Goal: Task Accomplishment & Management: Manage account settings

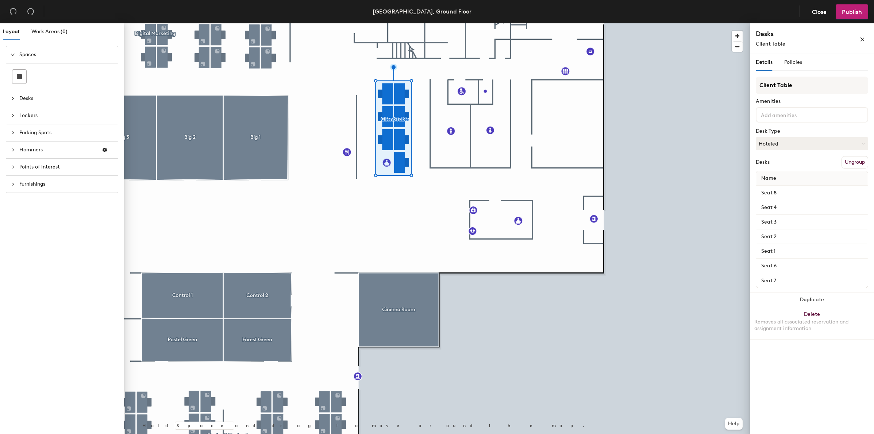
click at [854, 160] on button "Ungroup" at bounding box center [854, 162] width 27 height 12
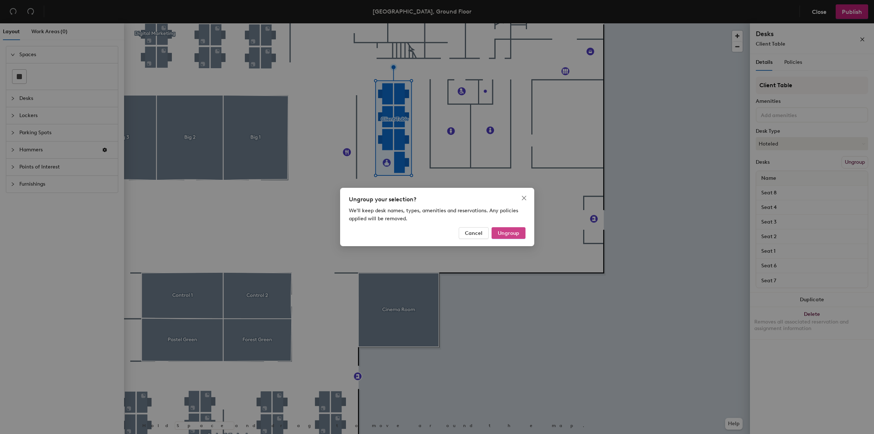
click at [506, 232] on span "Ungroup" at bounding box center [509, 233] width 22 height 6
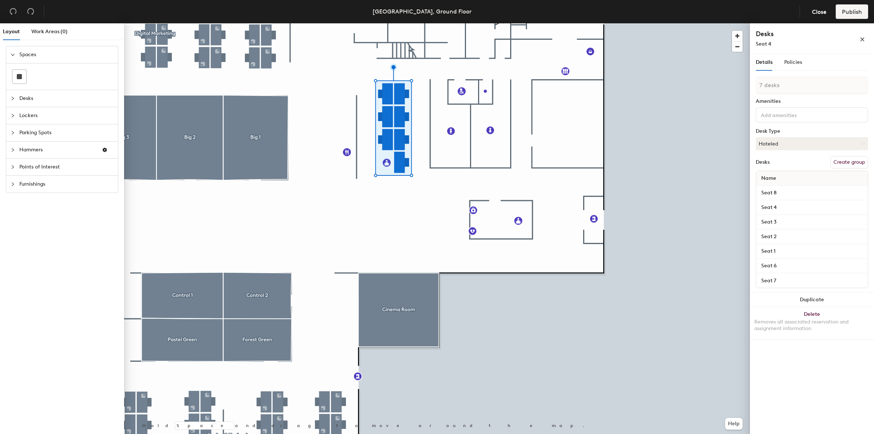
type input "1 desk"
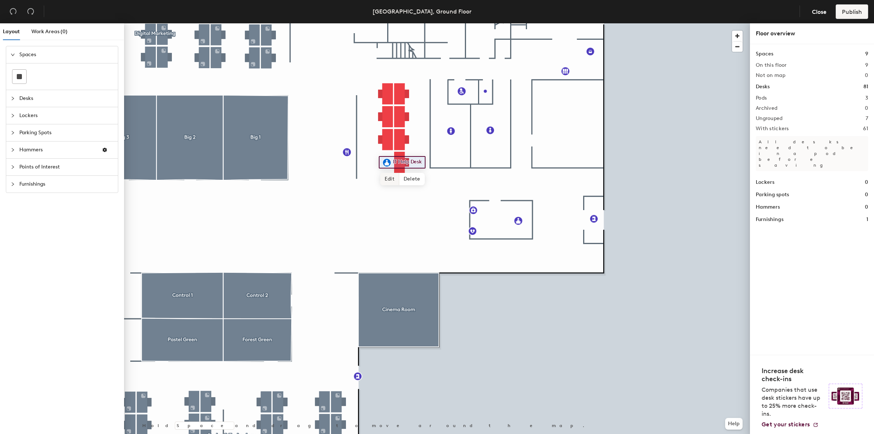
click at [388, 180] on span "Edit" at bounding box center [389, 179] width 19 height 12
click at [408, 178] on span "Done" at bounding box center [407, 179] width 22 height 12
click at [104, 149] on icon "button" at bounding box center [105, 150] width 4 height 4
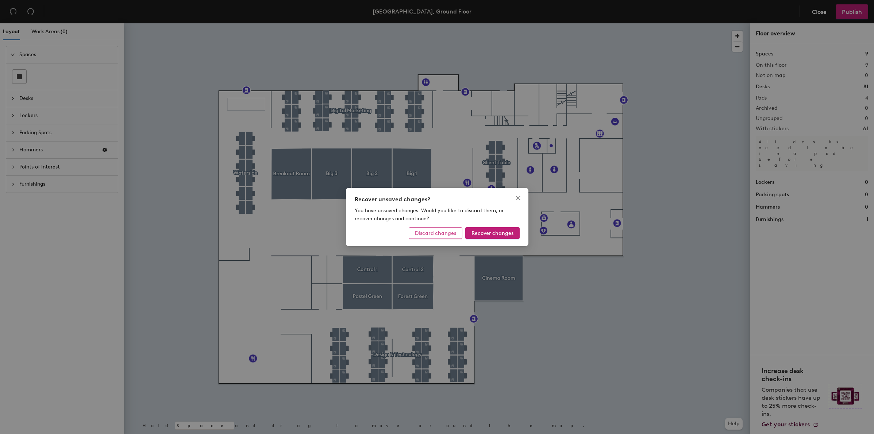
click at [448, 235] on span "Discard changes" at bounding box center [435, 233] width 41 height 6
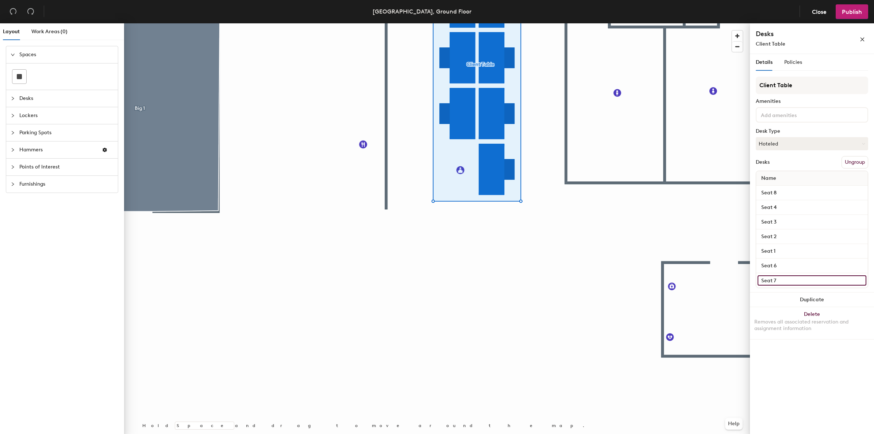
click at [806, 281] on input "Seat 7" at bounding box center [812, 281] width 109 height 10
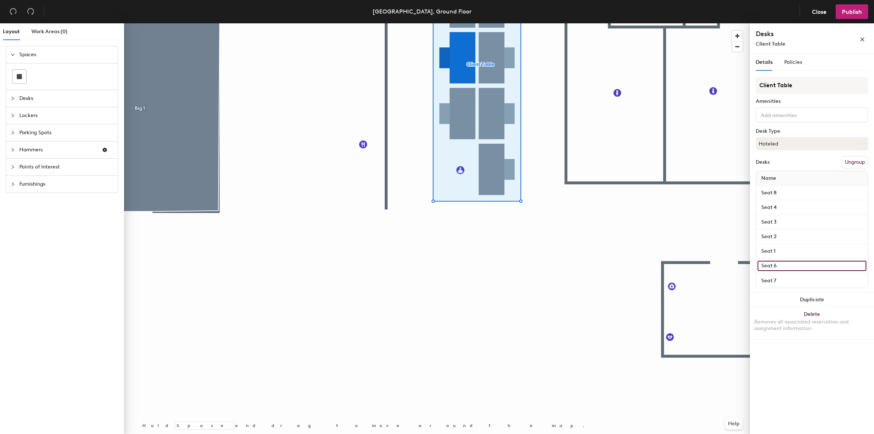
click at [806, 264] on input "Seat 6" at bounding box center [812, 266] width 109 height 10
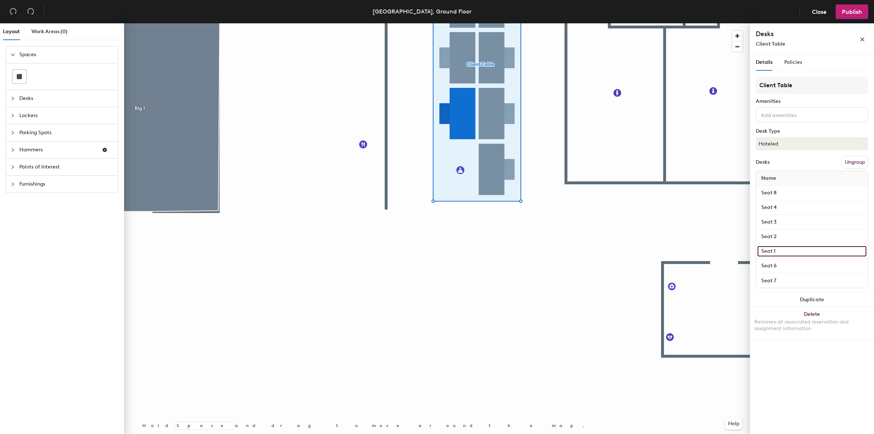
click at [806, 252] on input "Seat 1" at bounding box center [812, 251] width 109 height 10
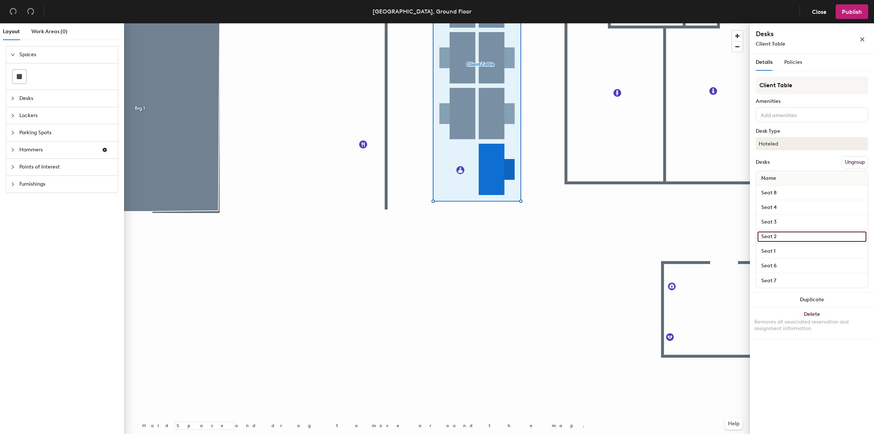
click at [801, 236] on input "Seat 2" at bounding box center [812, 237] width 109 height 10
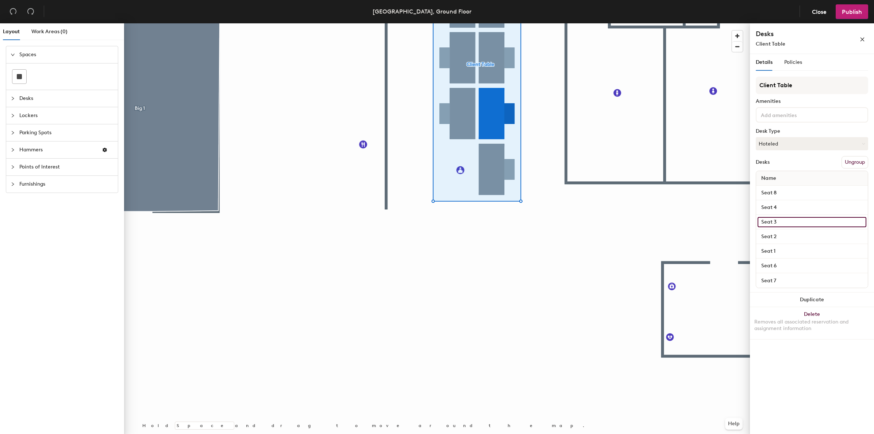
click at [800, 222] on input "Seat 3" at bounding box center [812, 222] width 109 height 10
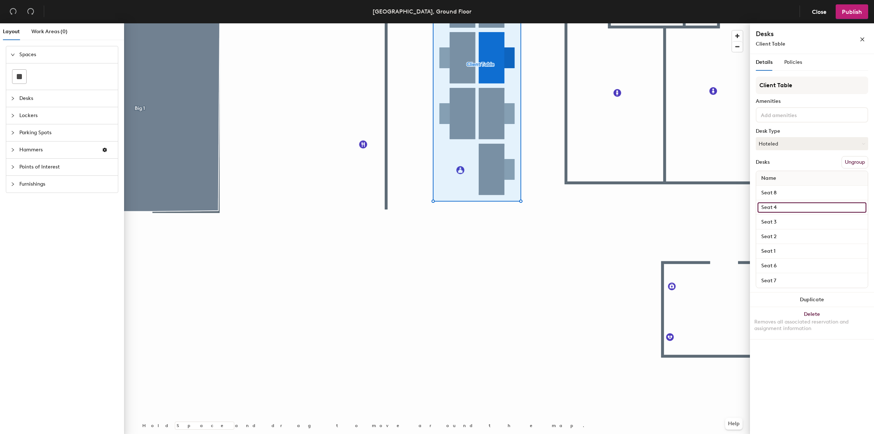
click at [797, 208] on input "Seat 4" at bounding box center [812, 208] width 109 height 10
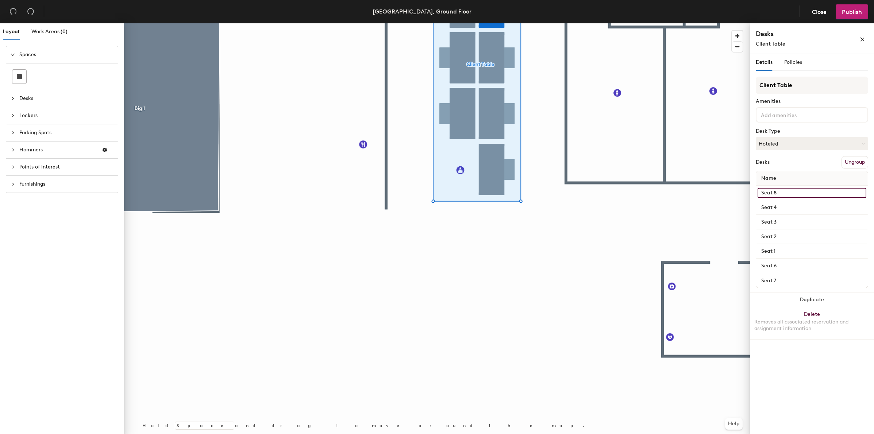
click at [794, 193] on input "Seat 8" at bounding box center [812, 193] width 109 height 10
click at [860, 163] on button "Ungroup" at bounding box center [854, 162] width 27 height 12
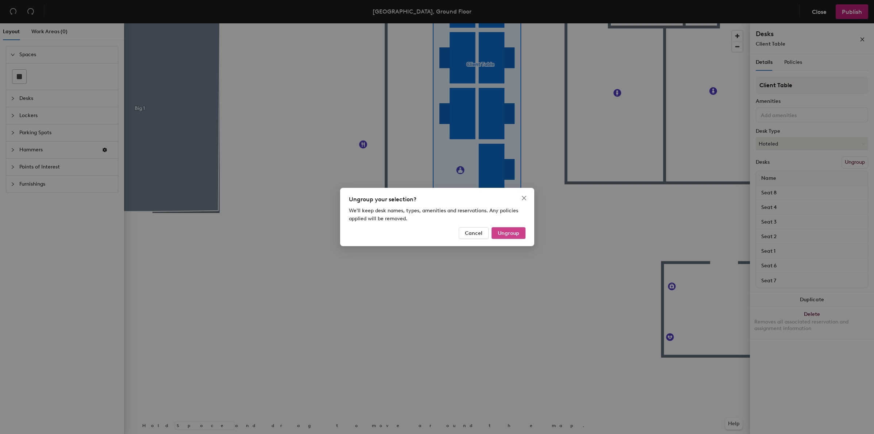
click at [516, 232] on span "Ungroup" at bounding box center [509, 233] width 22 height 6
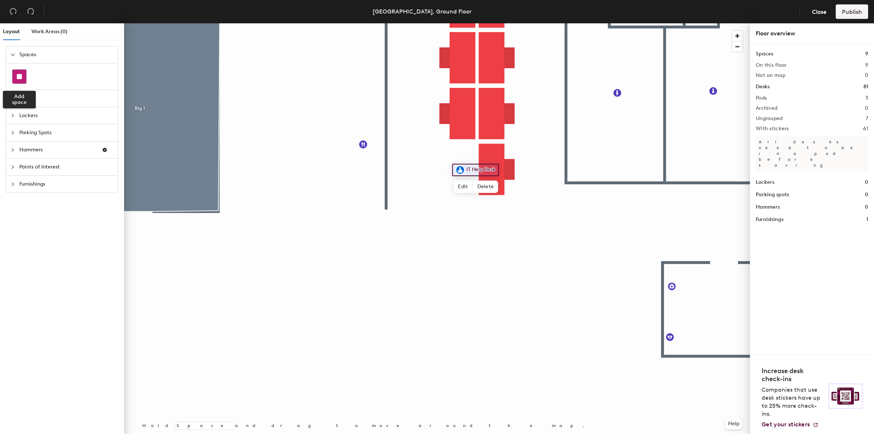
click at [19, 75] on rect at bounding box center [19, 76] width 5 height 5
click at [18, 99] on div at bounding box center [15, 99] width 9 height 8
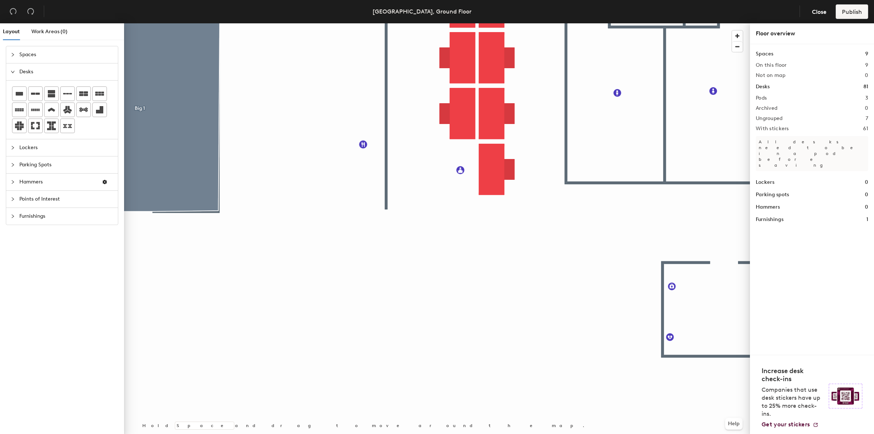
click at [14, 72] on icon "expanded" at bounding box center [13, 72] width 4 height 4
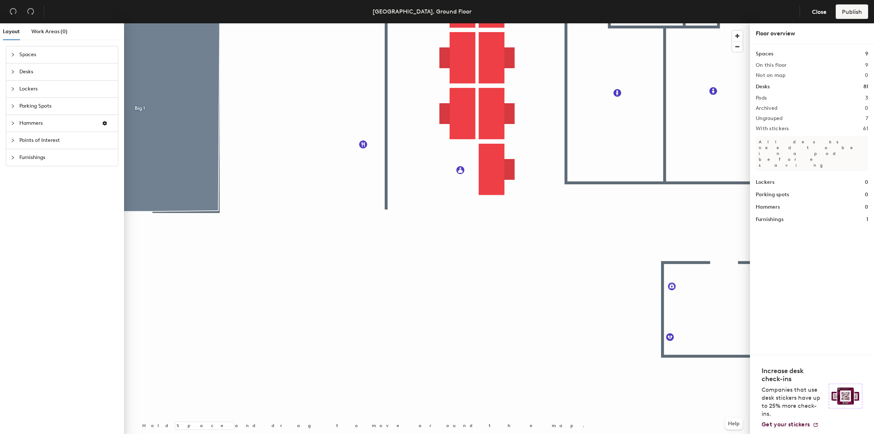
click at [16, 85] on div at bounding box center [15, 89] width 9 height 8
click at [366, 284] on div "Layout Work Areas (0) Spaces Desks Lockers Parking Spots Hammers Points of Inte…" at bounding box center [437, 230] width 874 height 414
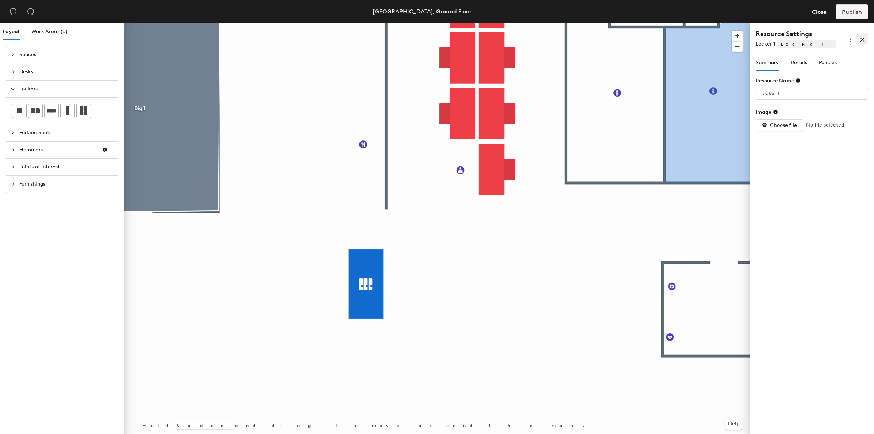
click at [862, 38] on icon "close" at bounding box center [862, 39] width 5 height 5
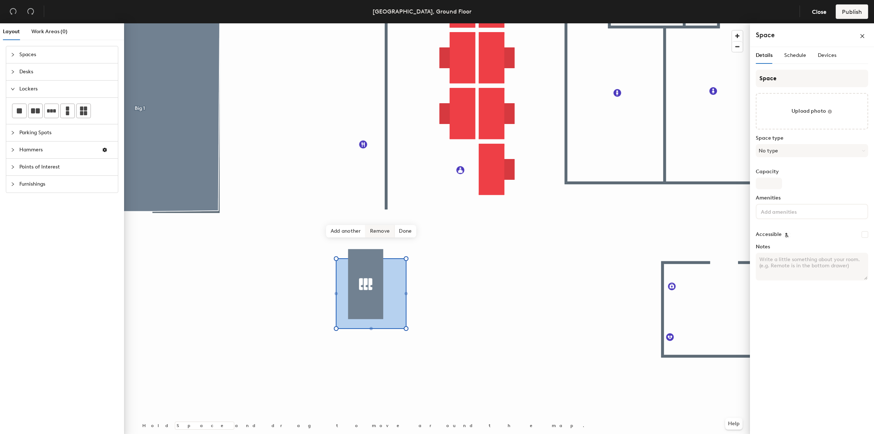
click at [384, 230] on span "Remove" at bounding box center [380, 231] width 29 height 12
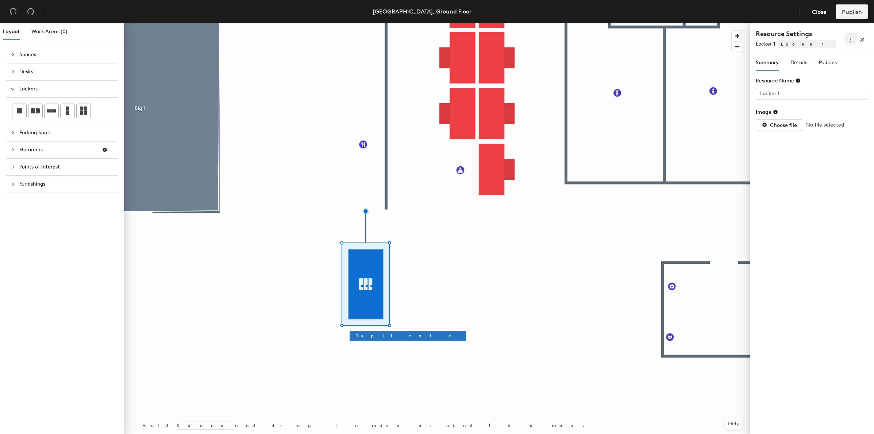
click at [848, 40] on icon "more" at bounding box center [850, 39] width 5 height 5
click at [838, 62] on span "Delete" at bounding box center [838, 65] width 23 height 8
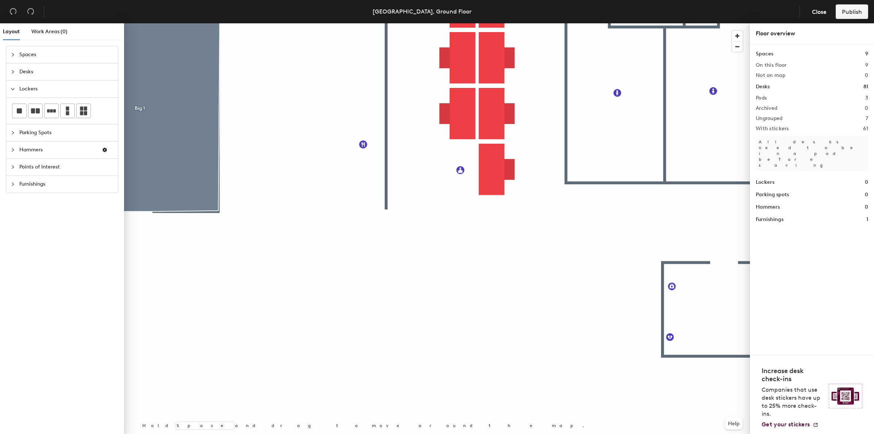
click at [11, 132] on icon "collapsed" at bounding box center [13, 133] width 4 height 4
click at [15, 149] on icon "collapsed" at bounding box center [13, 150] width 4 height 4
click at [17, 166] on div at bounding box center [15, 167] width 9 height 8
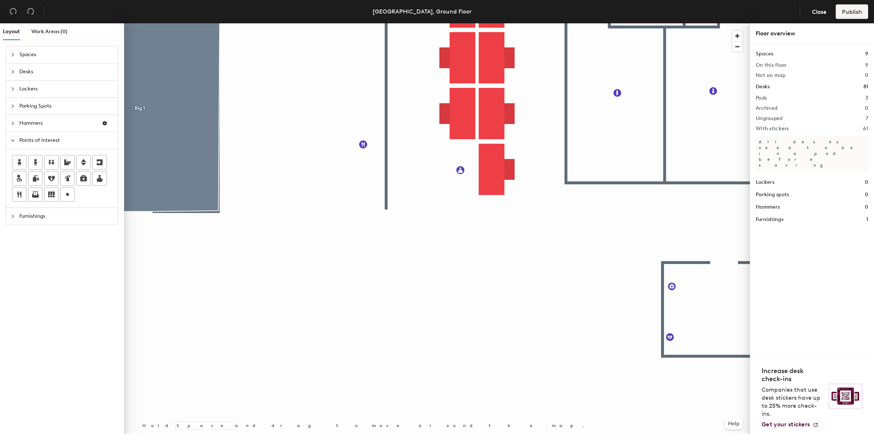
click at [14, 216] on icon "collapsed" at bounding box center [13, 216] width 4 height 4
click at [13, 157] on icon "expanded" at bounding box center [13, 157] width 4 height 4
click at [14, 145] on div "Points of Interest" at bounding box center [62, 140] width 112 height 17
click at [17, 215] on div at bounding box center [15, 216] width 9 height 8
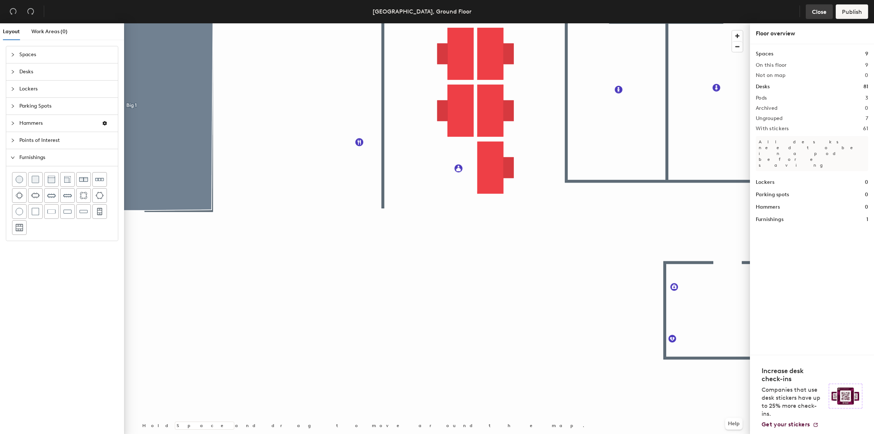
click at [821, 13] on span "Close" at bounding box center [819, 11] width 15 height 7
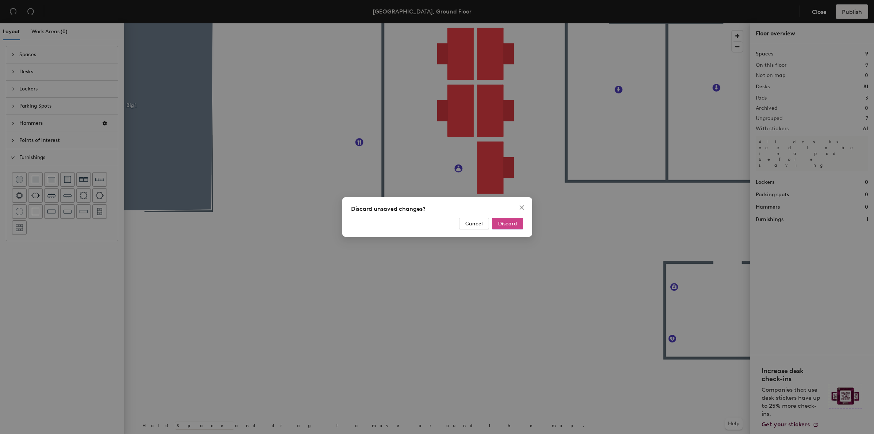
click at [520, 223] on button "Discard" at bounding box center [507, 224] width 31 height 12
